Goal: Task Accomplishment & Management: Manage account settings

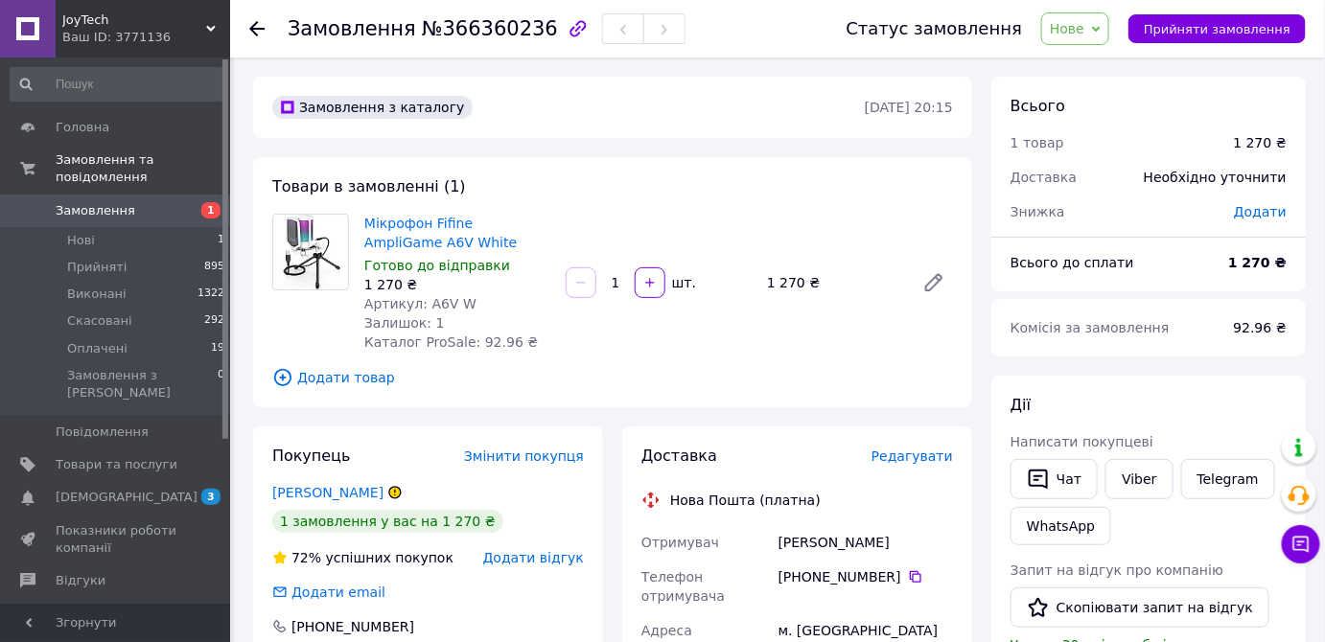
drag, startPoint x: 1101, startPoint y: 23, endPoint x: 1099, endPoint y: 36, distance: 13.6
click at [1084, 23] on span "Нове" at bounding box center [1066, 28] width 35 height 15
click at [1090, 65] on li "Прийнято" at bounding box center [1086, 67] width 88 height 29
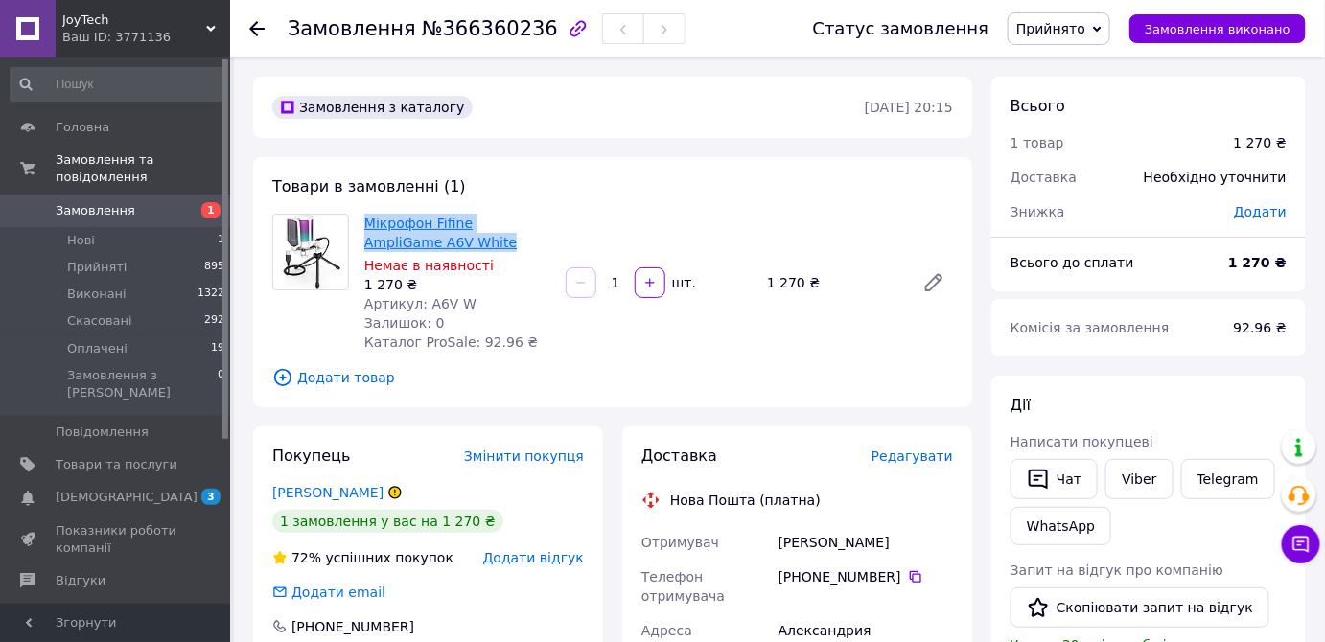
drag, startPoint x: 429, startPoint y: 242, endPoint x: 365, endPoint y: 224, distance: 66.5
click at [365, 224] on span "Мікрофон Fifine AmpliGame A6V White" at bounding box center [457, 233] width 186 height 38
copy link "Мікрофон Fifine AmpliGame A6V White"
drag, startPoint x: 977, startPoint y: 590, endPoint x: 932, endPoint y: 521, distance: 82.4
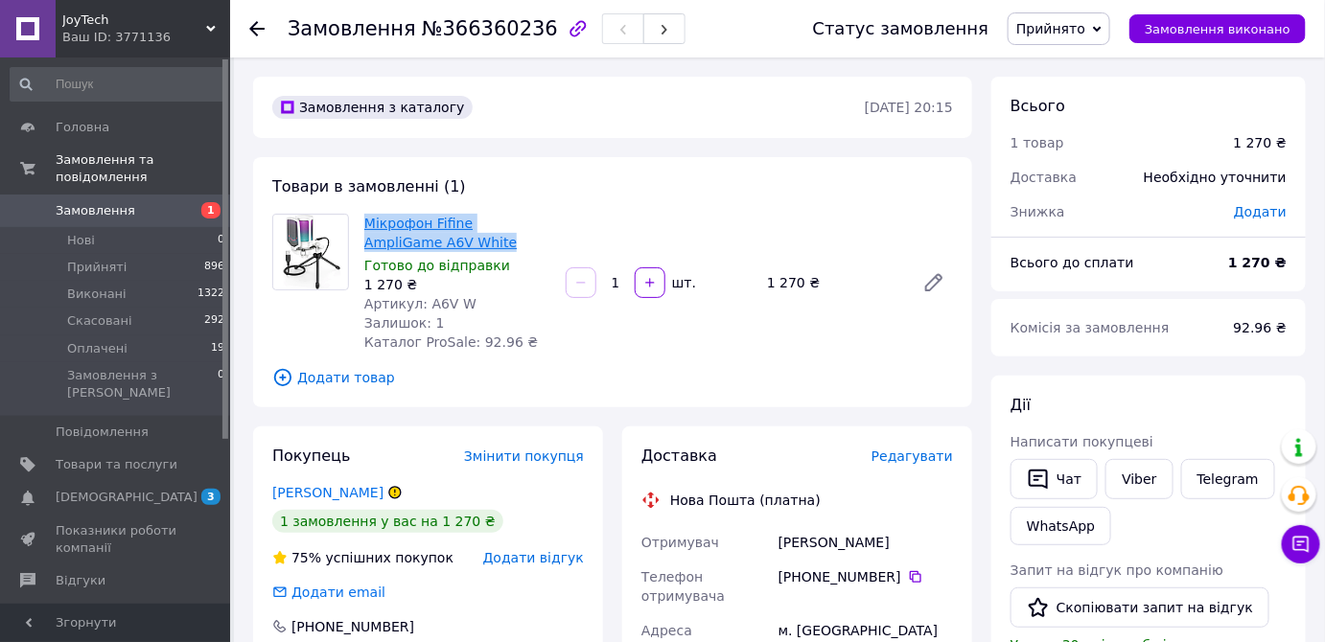
drag, startPoint x: 434, startPoint y: 244, endPoint x: 364, endPoint y: 225, distance: 72.5
click at [364, 225] on span "Мікрофон Fifine AmpliGame A6V White" at bounding box center [457, 233] width 186 height 38
copy link "Мікрофон Fifine AmpliGame A6V White"
drag, startPoint x: 974, startPoint y: 587, endPoint x: 956, endPoint y: 565, distance: 27.9
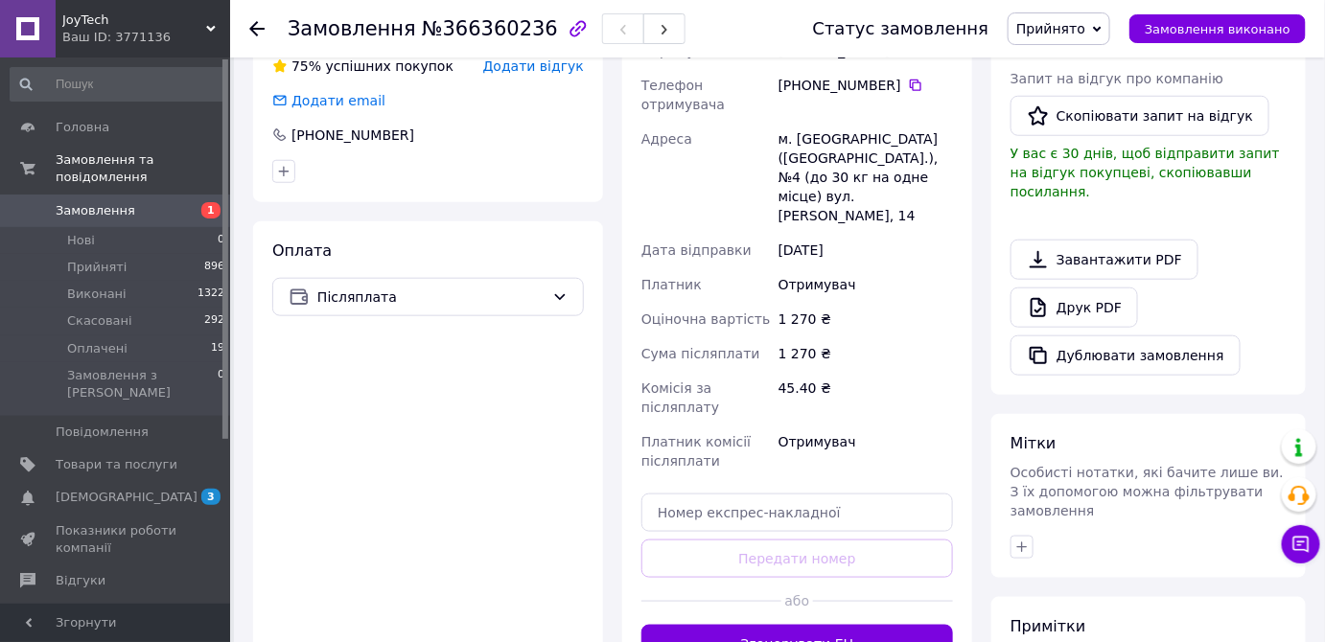
scroll to position [522, 0]
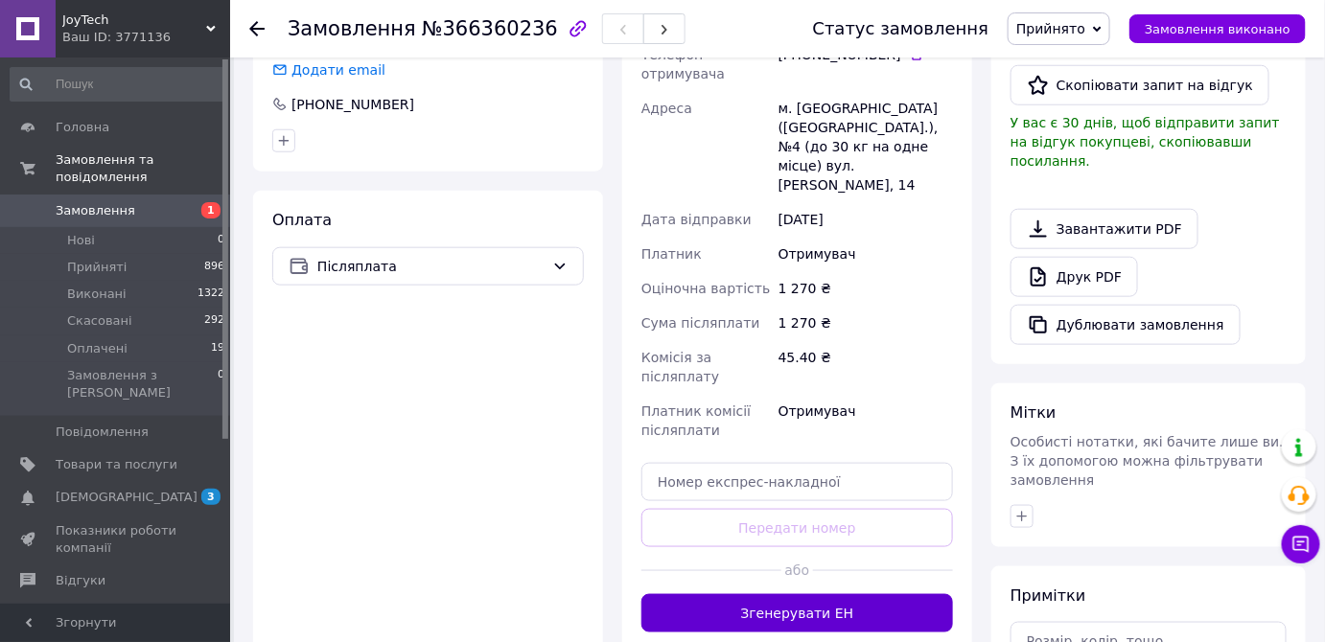
click at [805, 594] on button "Згенерувати ЕН" at bounding box center [796, 613] width 311 height 38
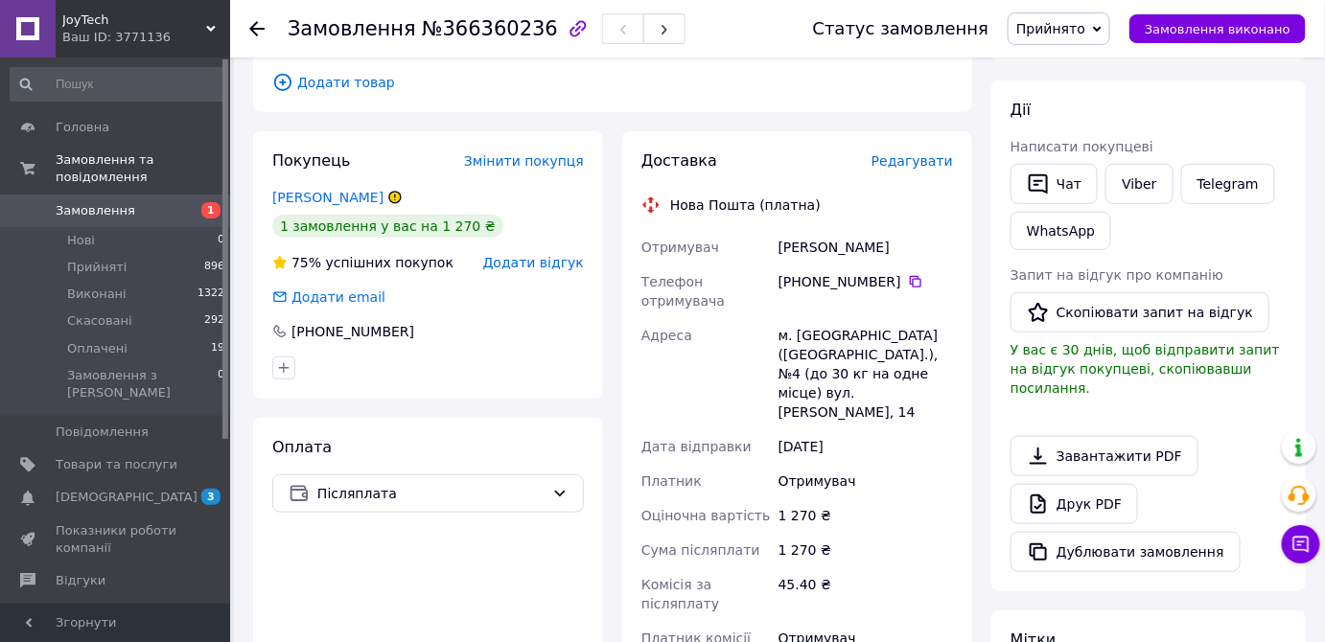
scroll to position [261, 0]
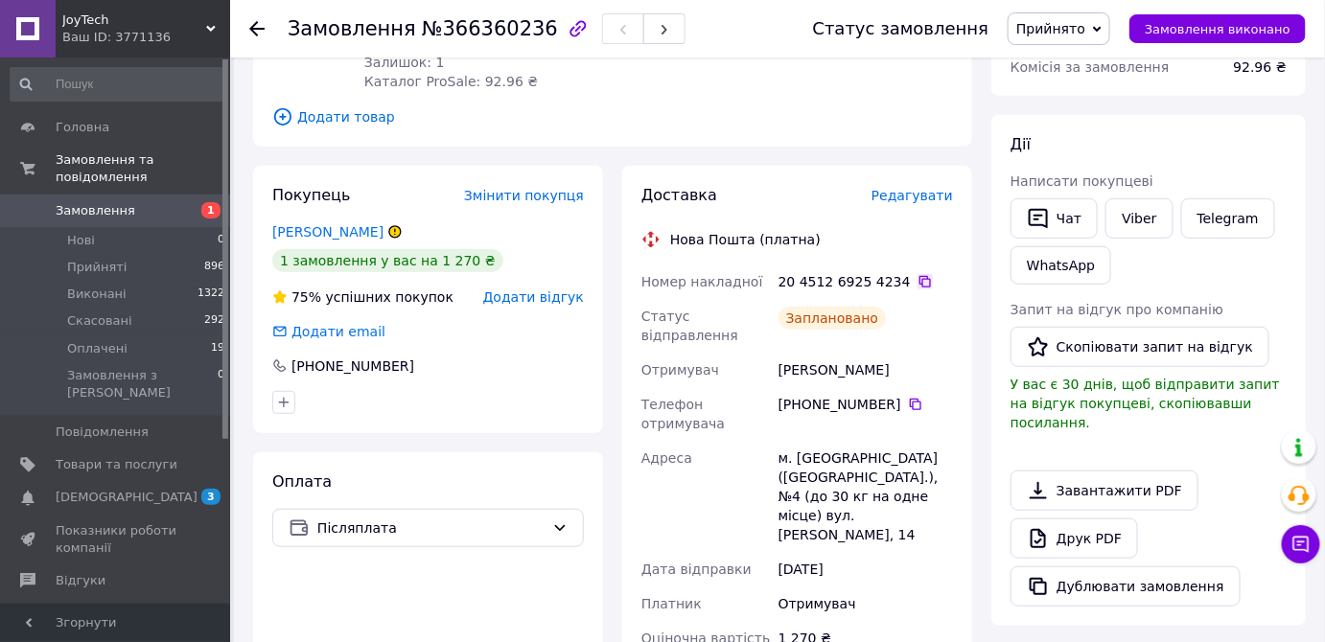
click at [917, 277] on icon at bounding box center [924, 281] width 15 height 15
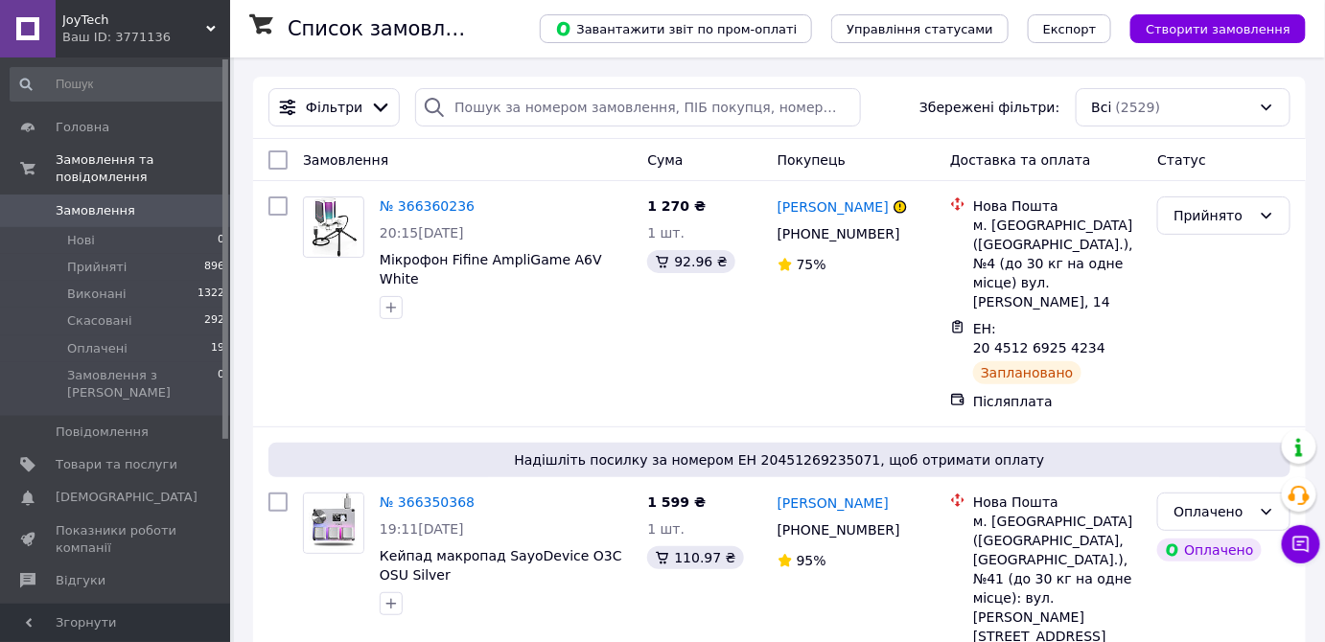
click at [17, 34] on link at bounding box center [28, 29] width 56 height 58
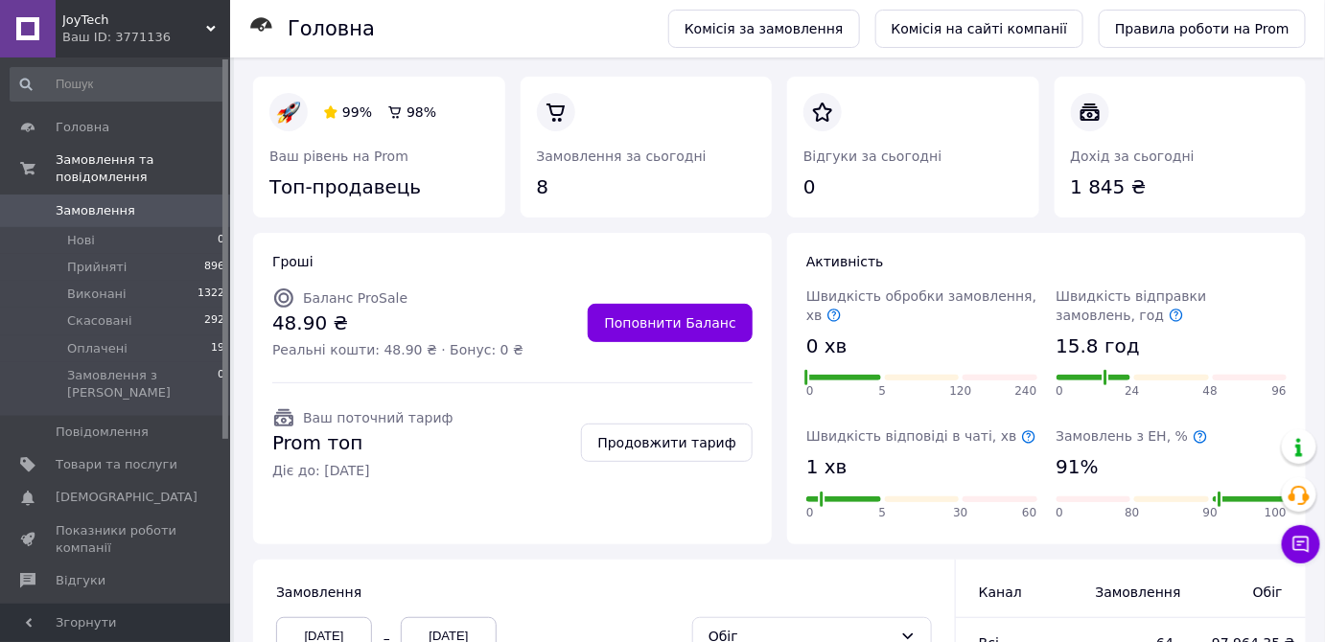
click at [85, 202] on span "Замовлення" at bounding box center [96, 210] width 80 height 17
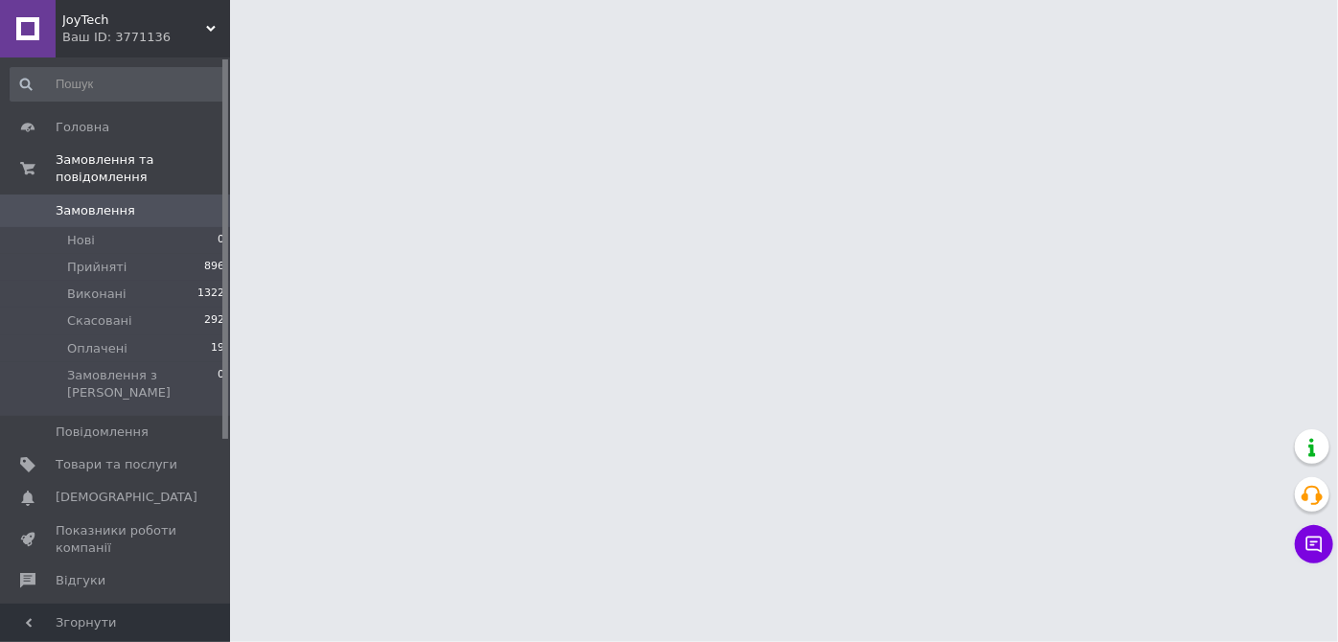
click at [25, 34] on link at bounding box center [28, 29] width 56 height 58
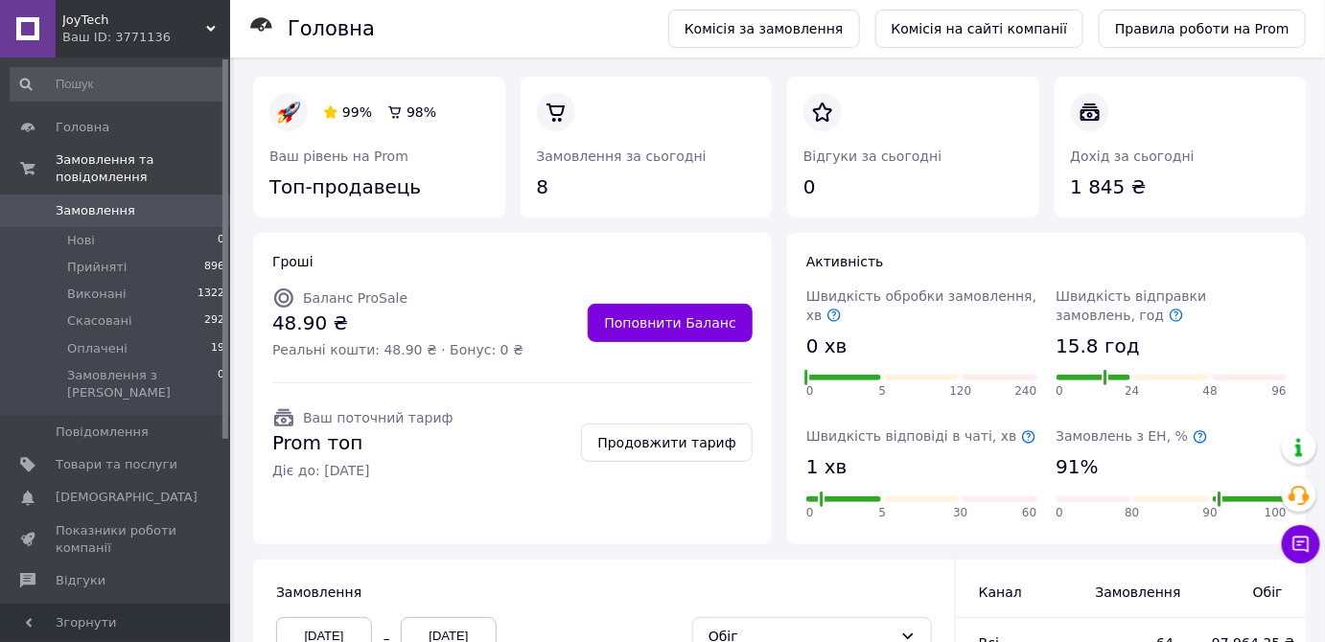
click at [81, 203] on link "Замовлення 0" at bounding box center [118, 211] width 236 height 33
